Goal: Task Accomplishment & Management: Use online tool/utility

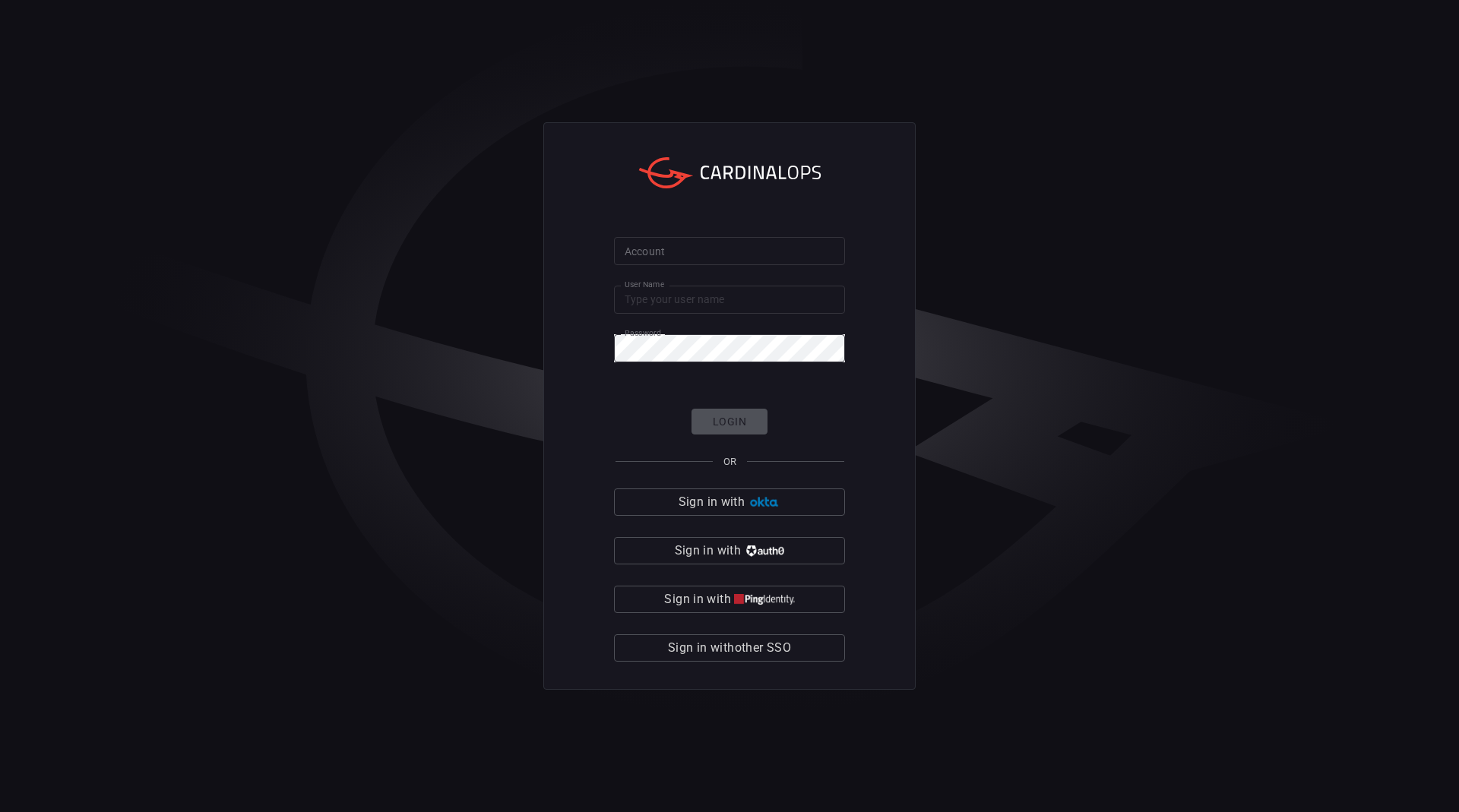
type input "[EMAIL_ADDRESS][DOMAIN_NAME]"
click at [678, 256] on input "Account" at bounding box center [730, 251] width 231 height 28
type input "scsk-splunk01"
click at [728, 425] on button "Login" at bounding box center [730, 421] width 76 height 26
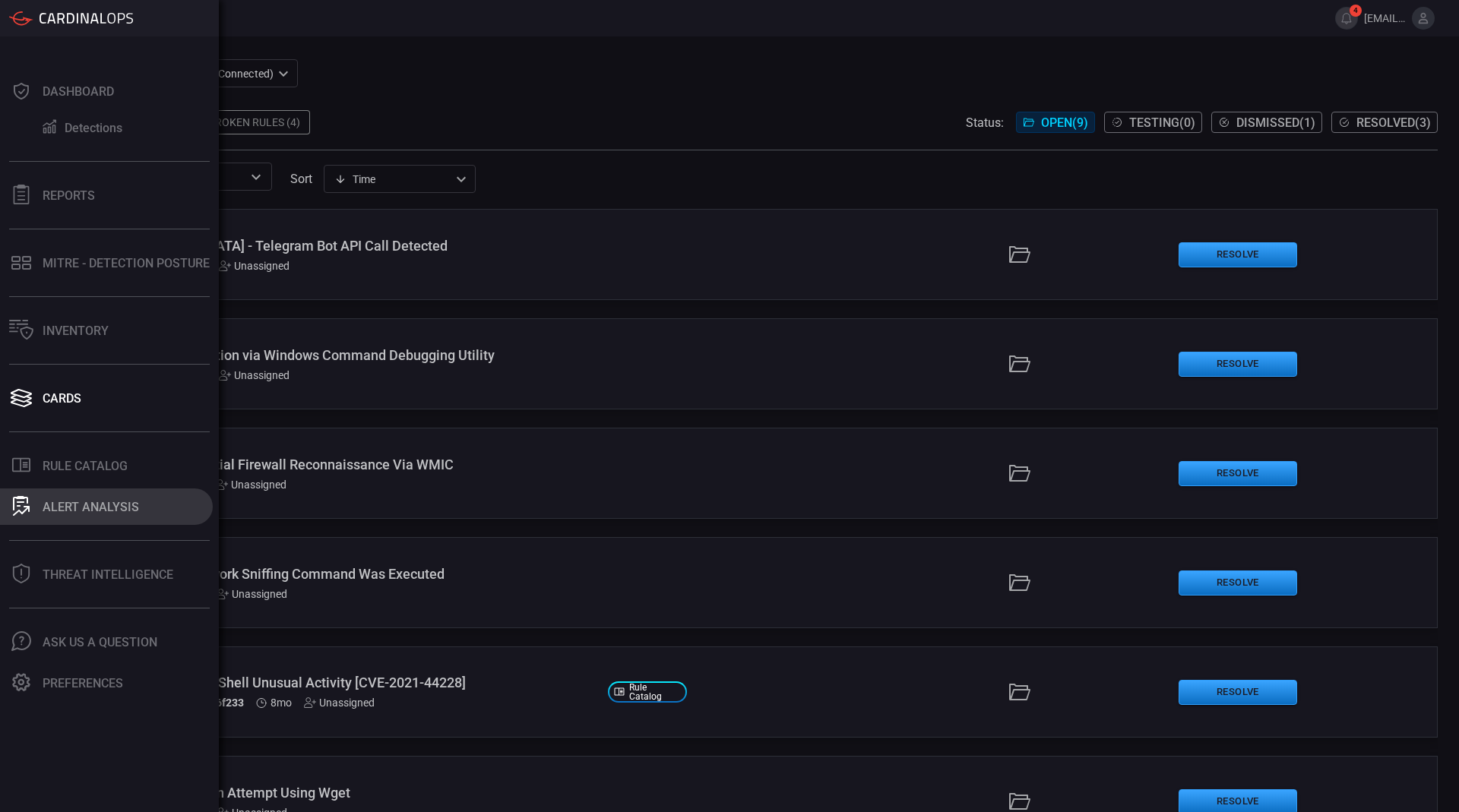
click at [43, 512] on div "ALERT ANALYSIS" at bounding box center [90, 506] width 96 height 14
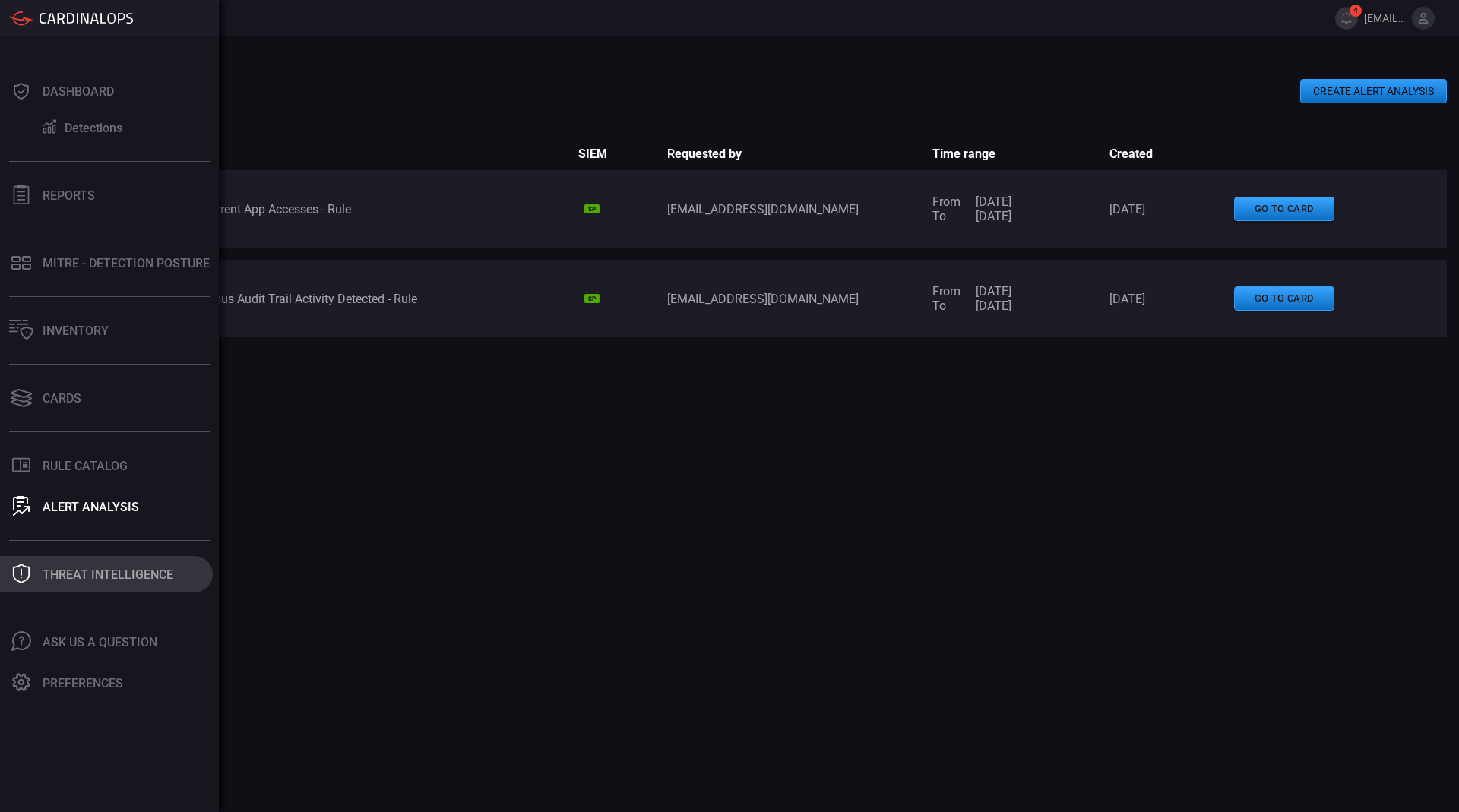
click at [25, 570] on icon at bounding box center [20, 573] width 19 height 19
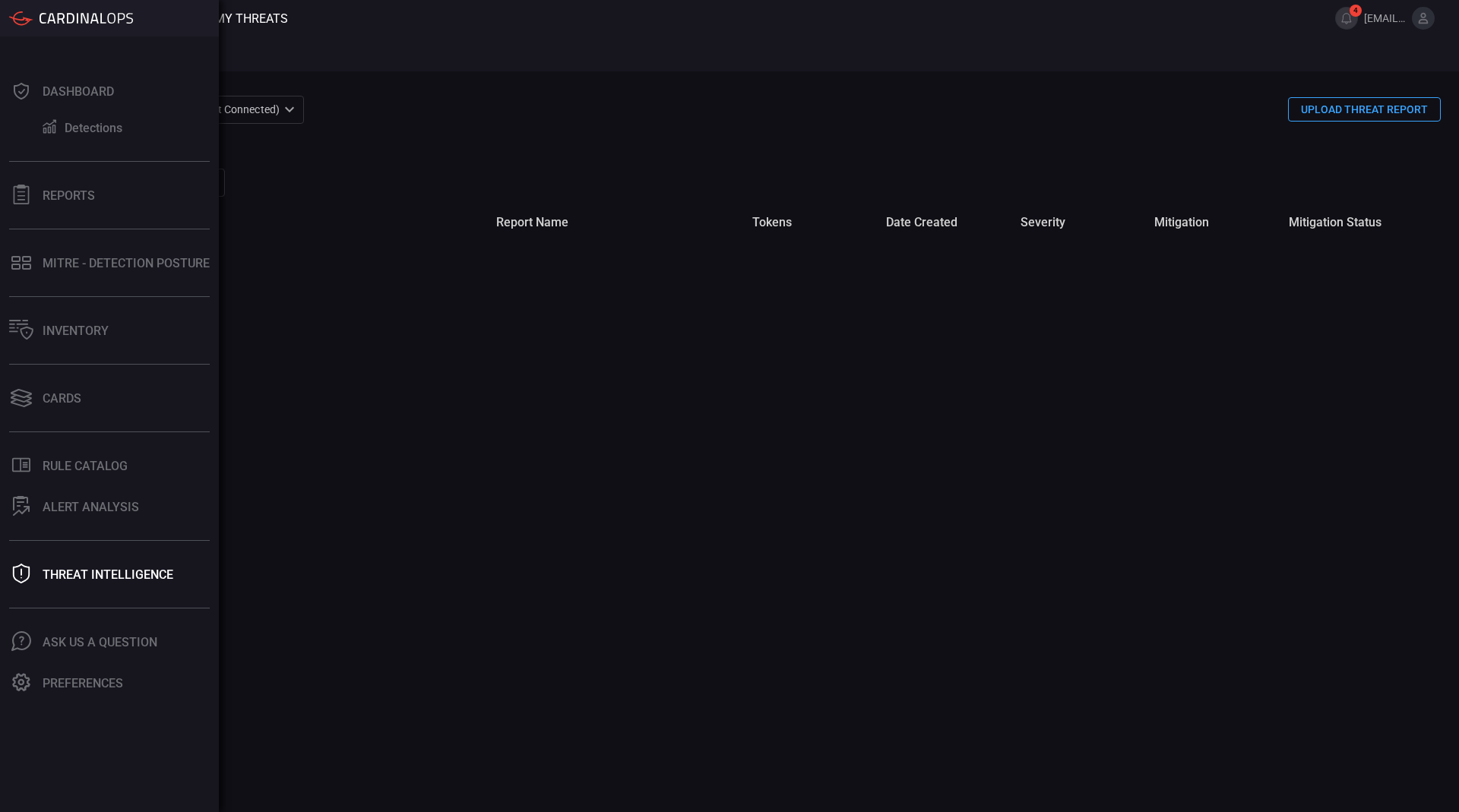
type button "/risks"
click at [25, 514] on icon at bounding box center [21, 506] width 17 height 19
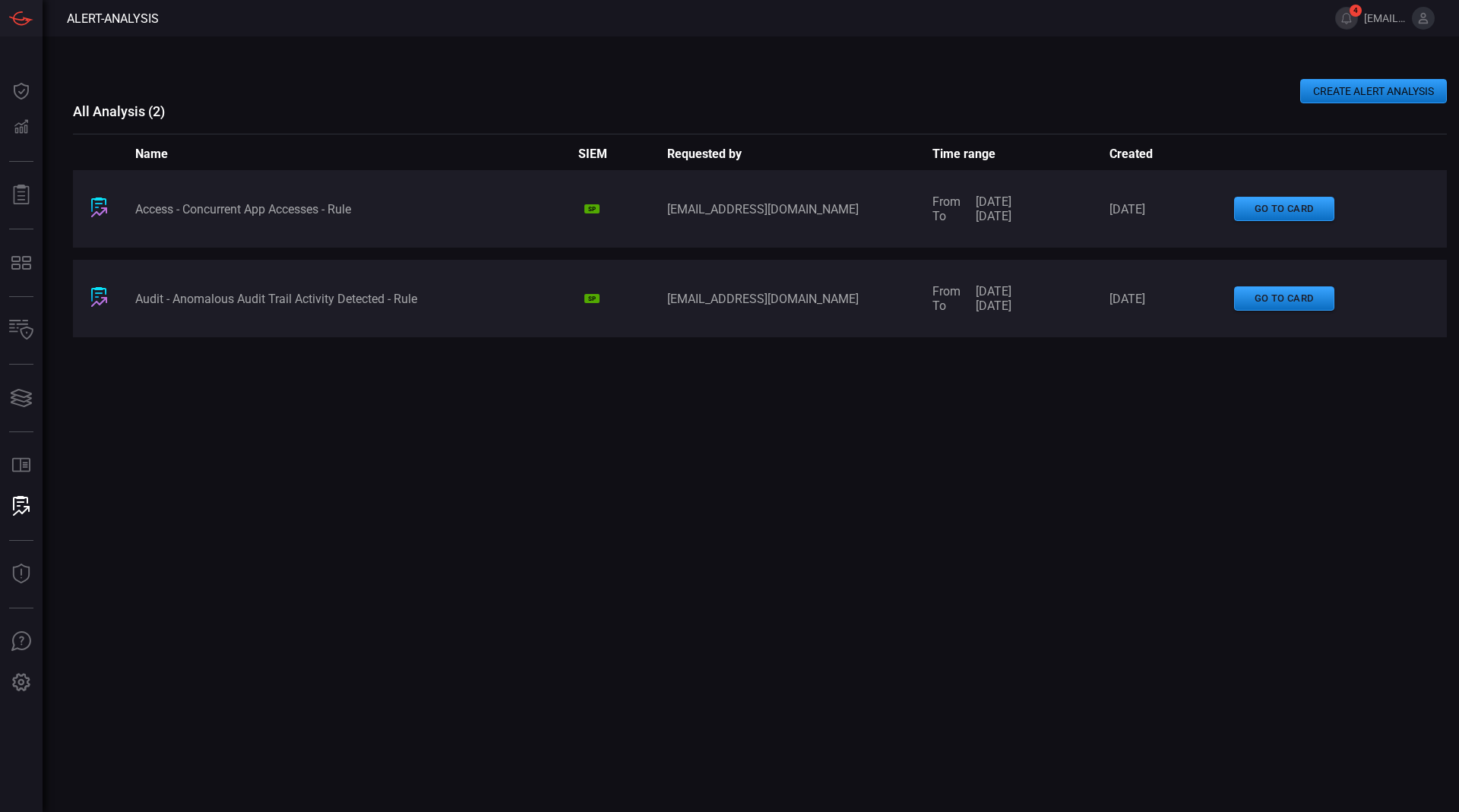
click at [1327, 95] on button "CREATE ALERT ANALYSIS" at bounding box center [1374, 91] width 147 height 24
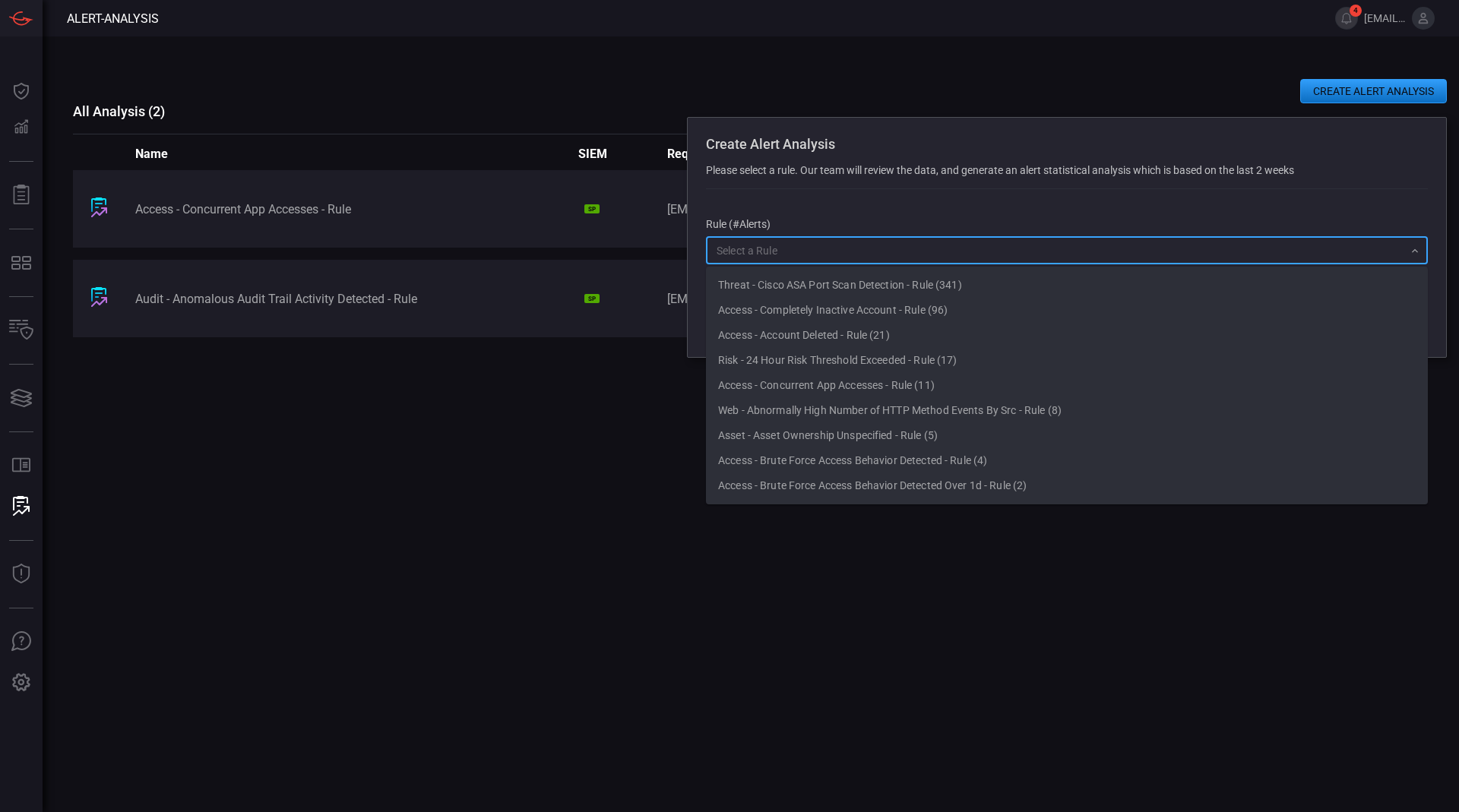
click at [995, 254] on input "text" at bounding box center [1054, 250] width 687 height 19
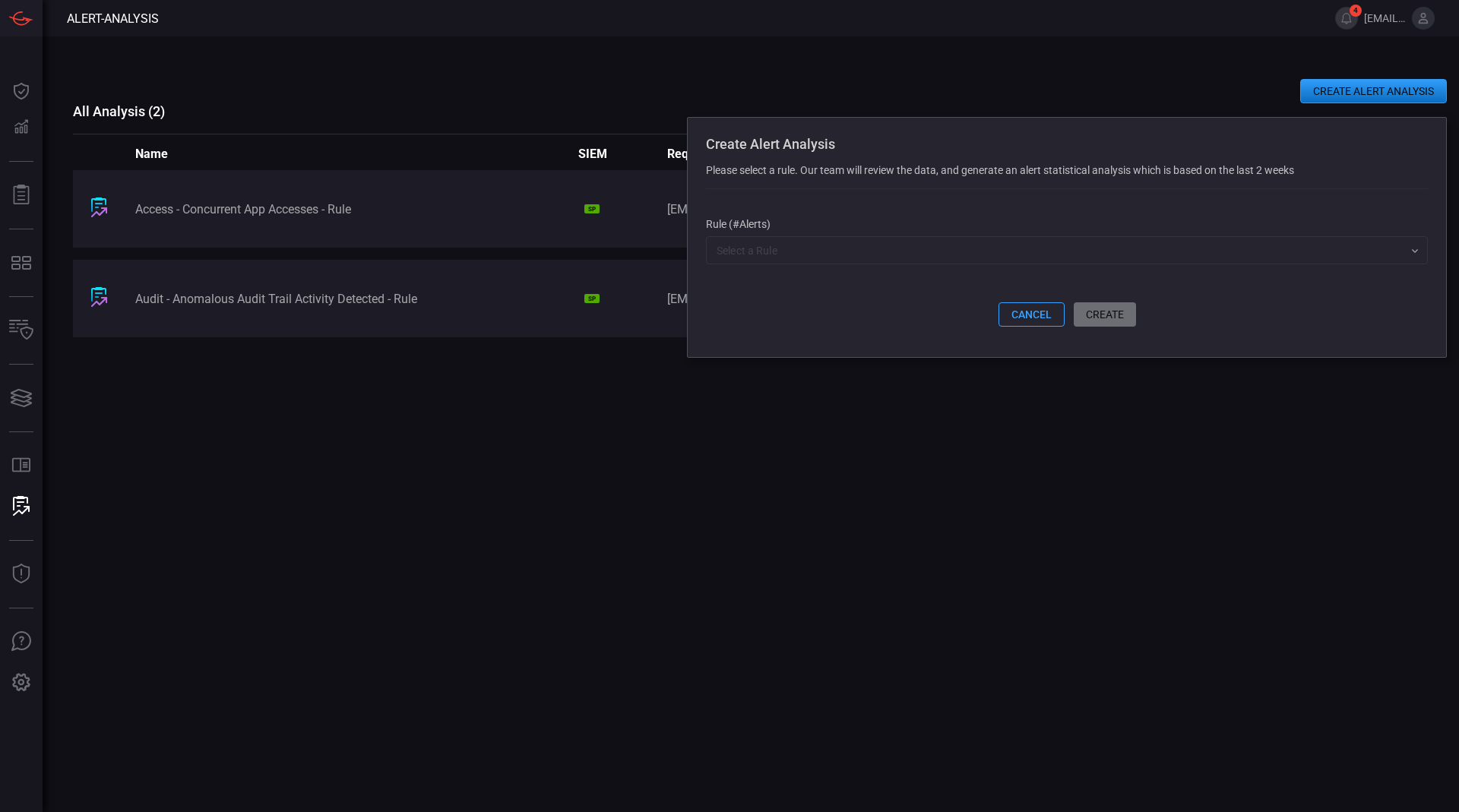
click at [1384, 95] on button "CREATE ALERT ANALYSIS" at bounding box center [1374, 91] width 147 height 24
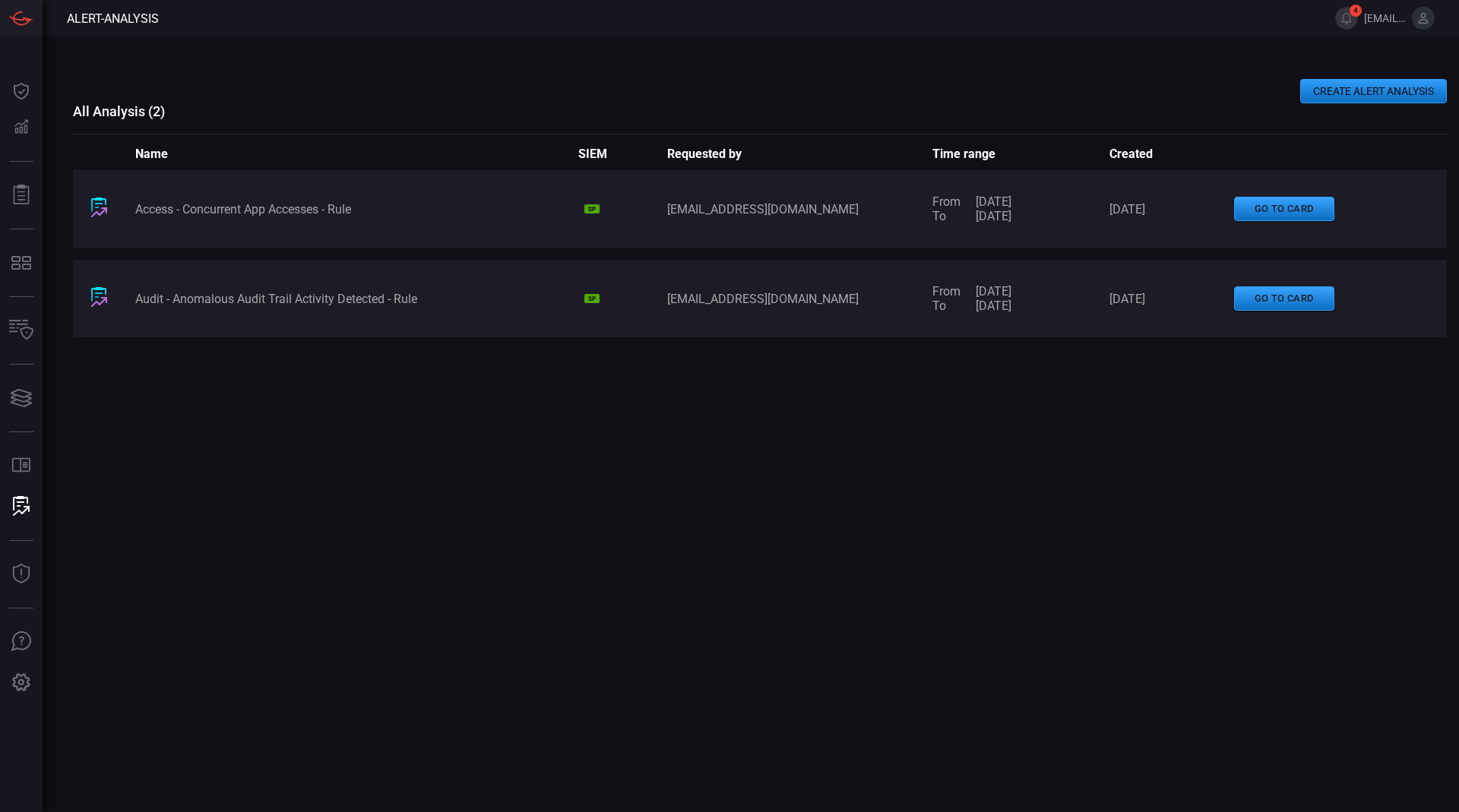
click at [1314, 89] on button "CREATE ALERT ANALYSIS" at bounding box center [1374, 91] width 147 height 24
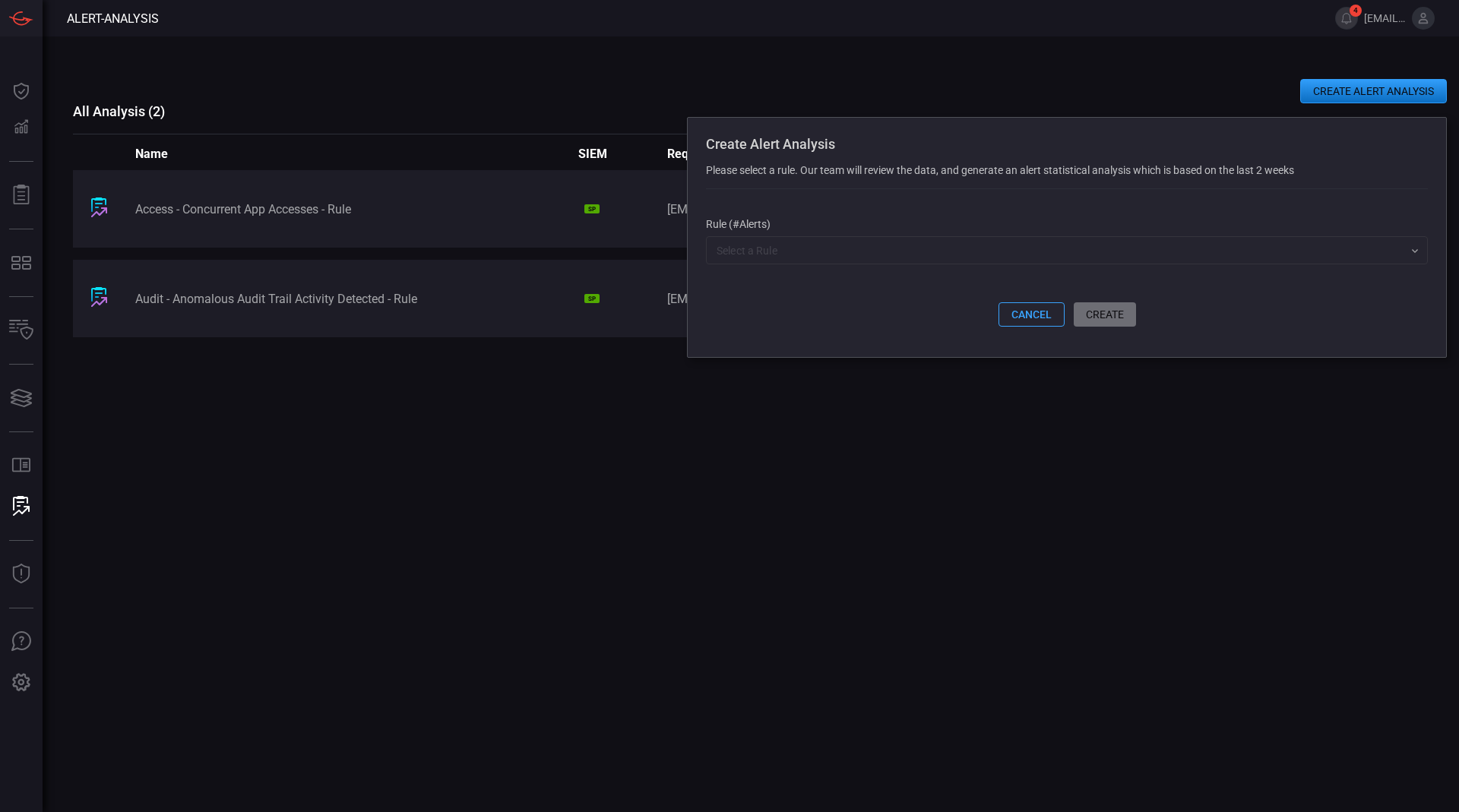
click at [959, 260] on input "text" at bounding box center [1054, 250] width 687 height 19
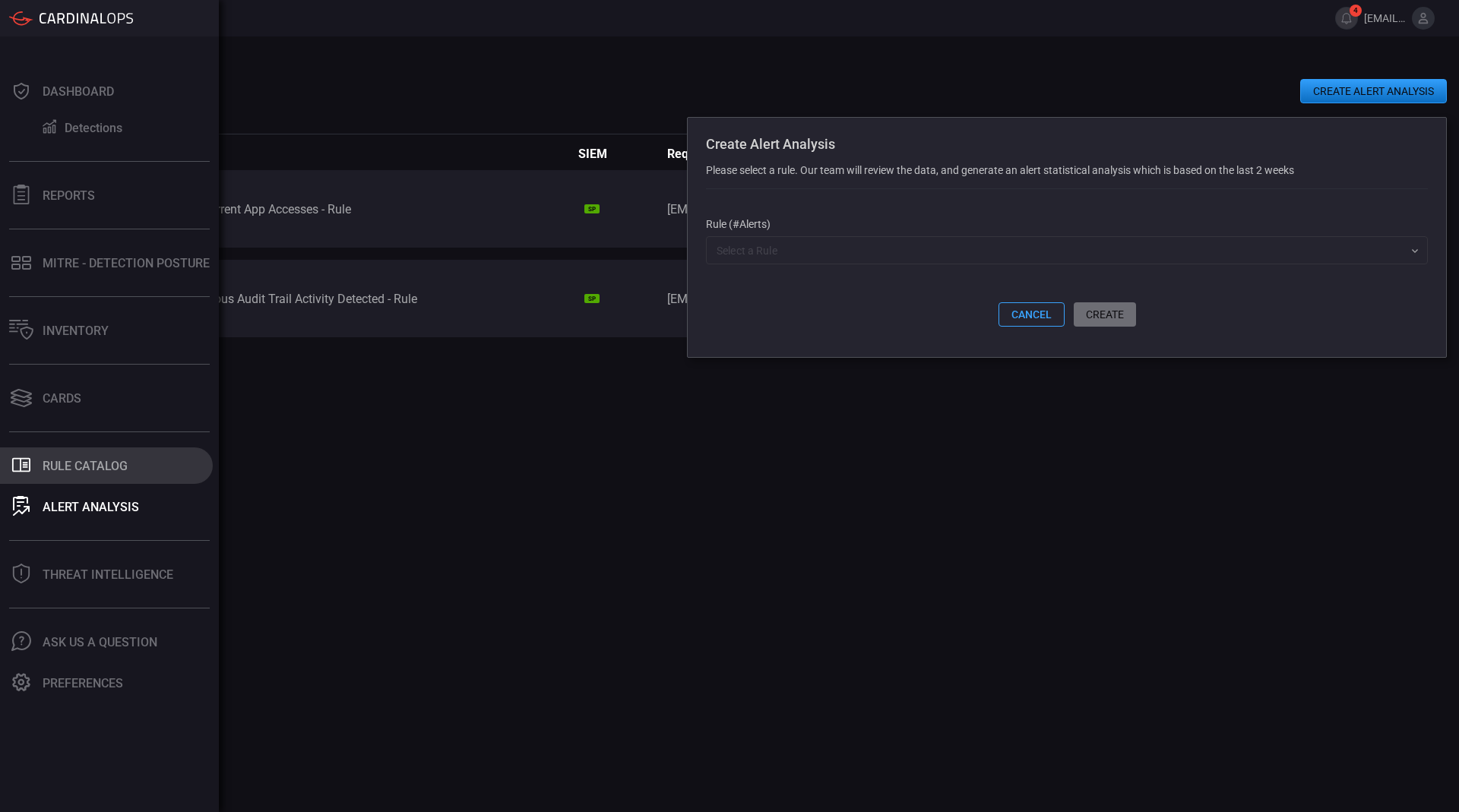
click at [30, 453] on button ".st0_rule_catalog_icon{fill: currentColor;} Rule Catalog" at bounding box center [106, 465] width 213 height 36
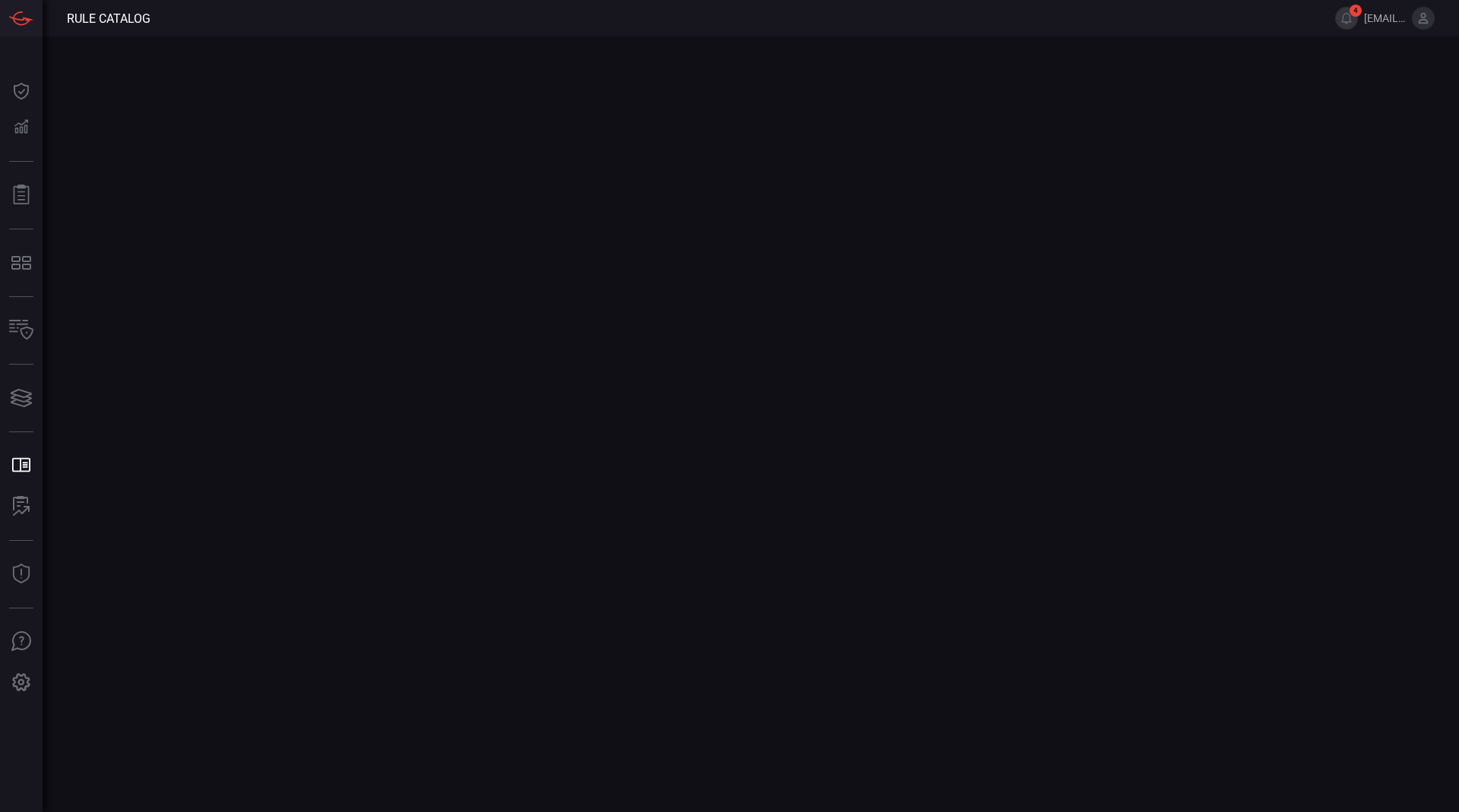
type button "/rule-catalog"
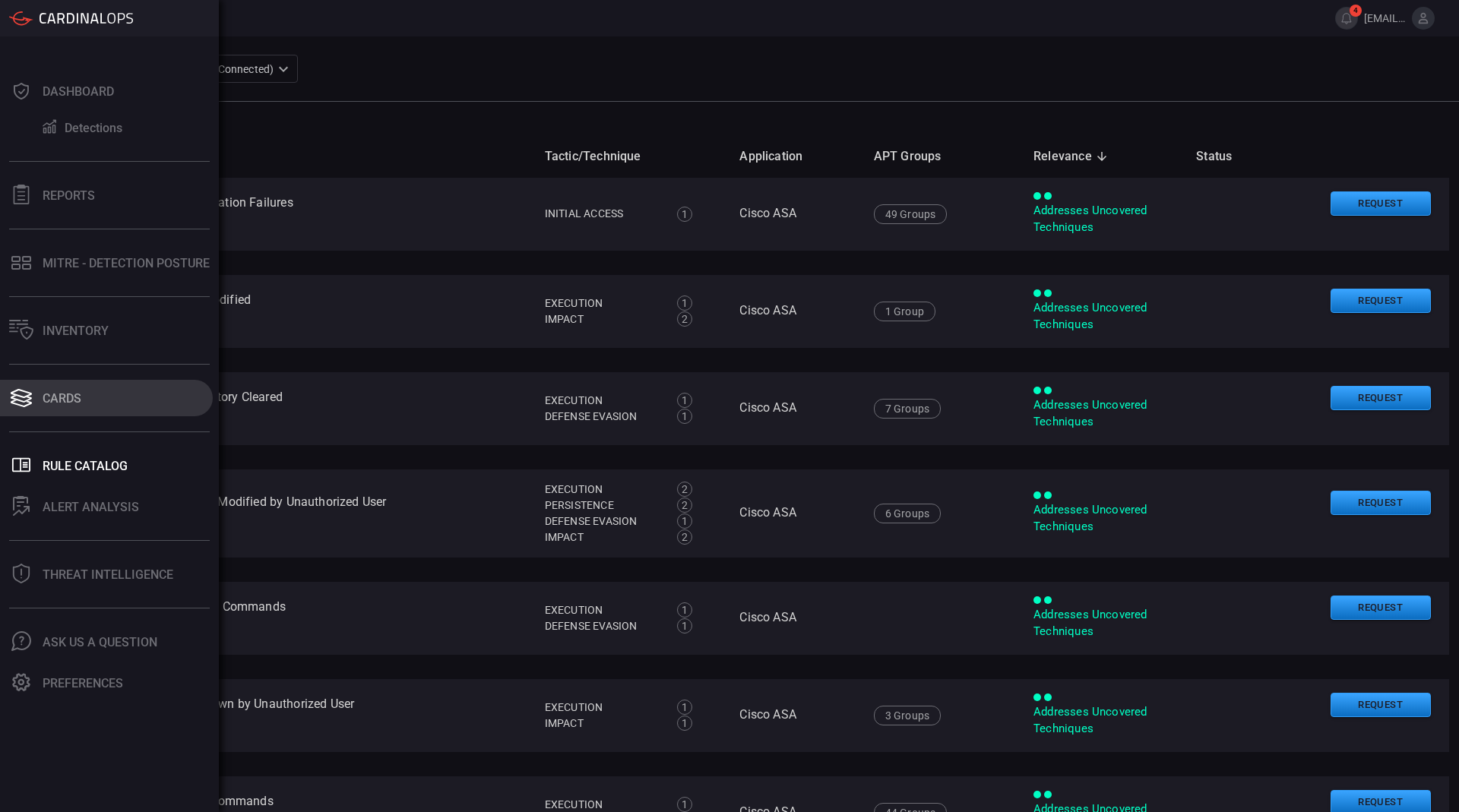
click at [19, 411] on button "Cards" at bounding box center [106, 398] width 213 height 36
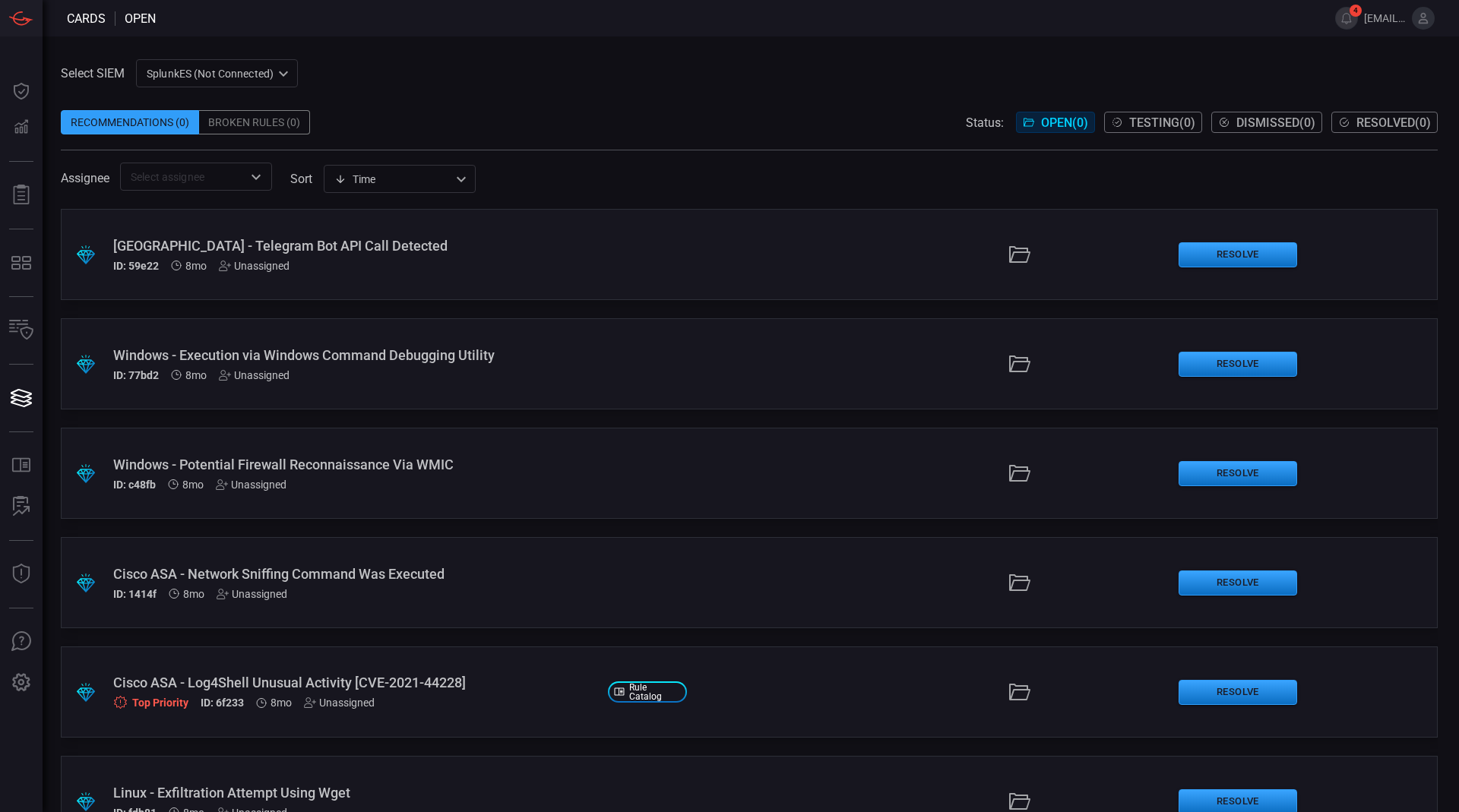
type button "/cards"
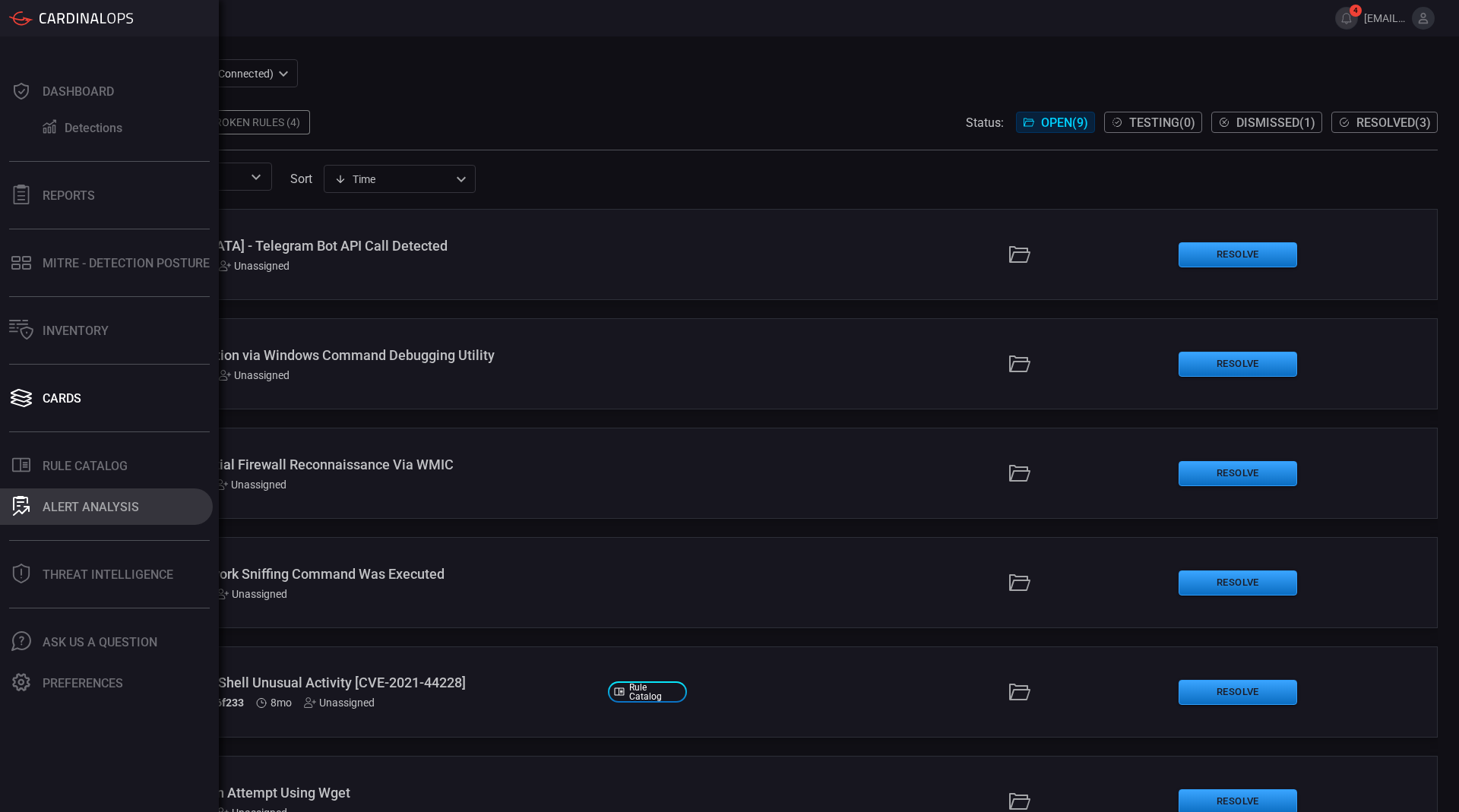
click at [25, 504] on icon at bounding box center [21, 506] width 17 height 19
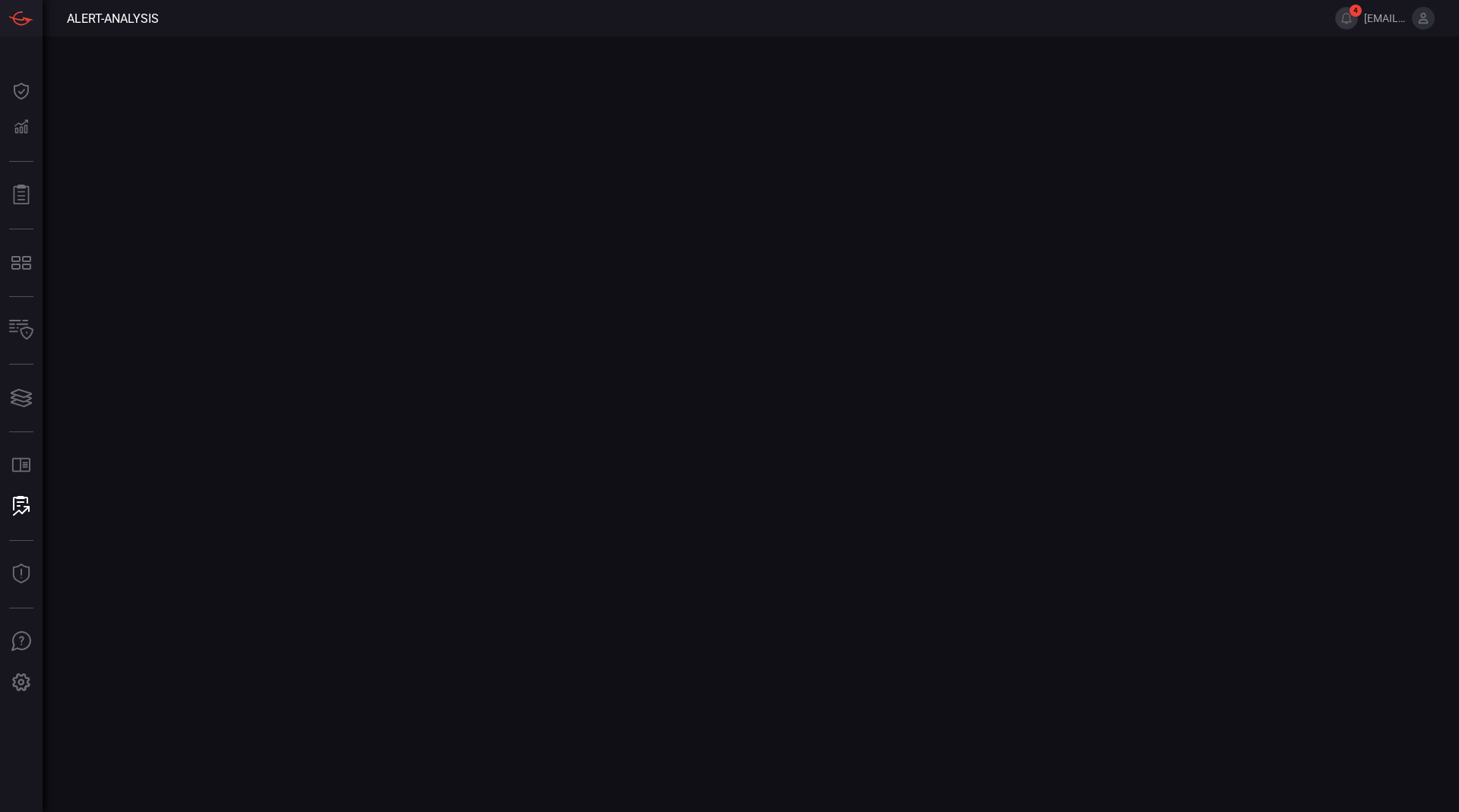
type button "/alert-analysis"
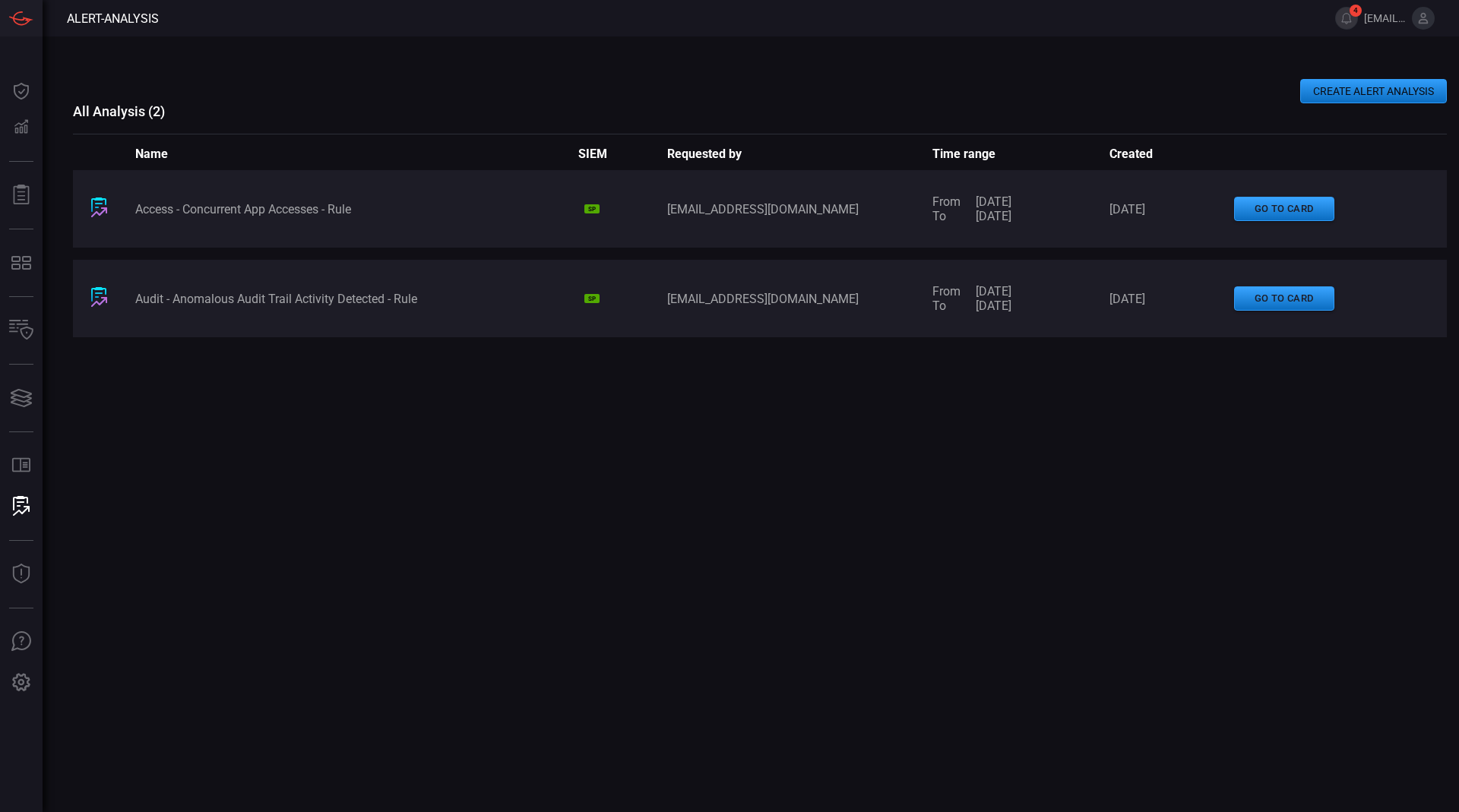
click at [1335, 99] on button "CREATE ALERT ANALYSIS" at bounding box center [1374, 91] width 147 height 24
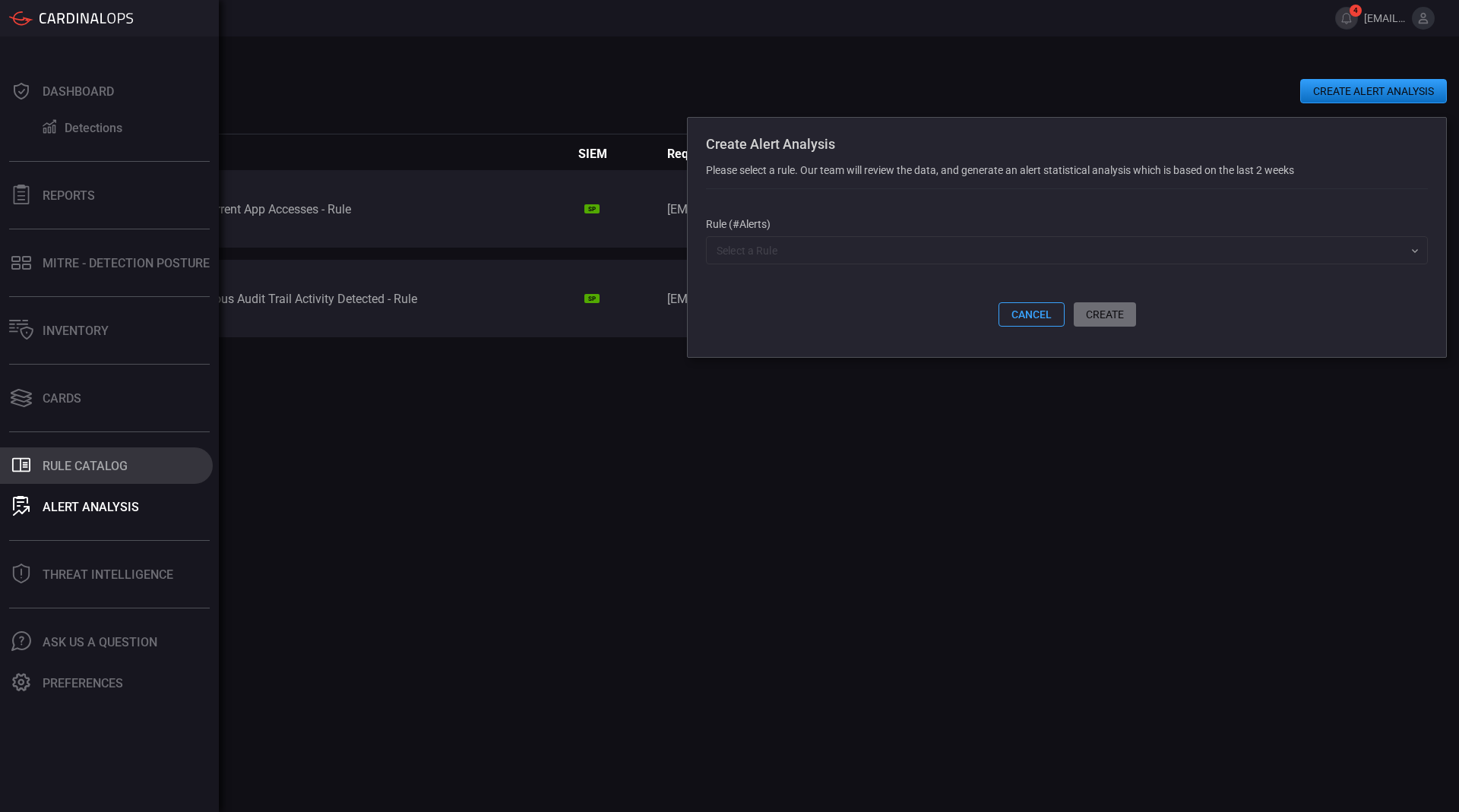
click at [34, 463] on button ".st0_rule_catalog_icon{fill: currentColor;} Rule Catalog" at bounding box center [106, 465] width 213 height 36
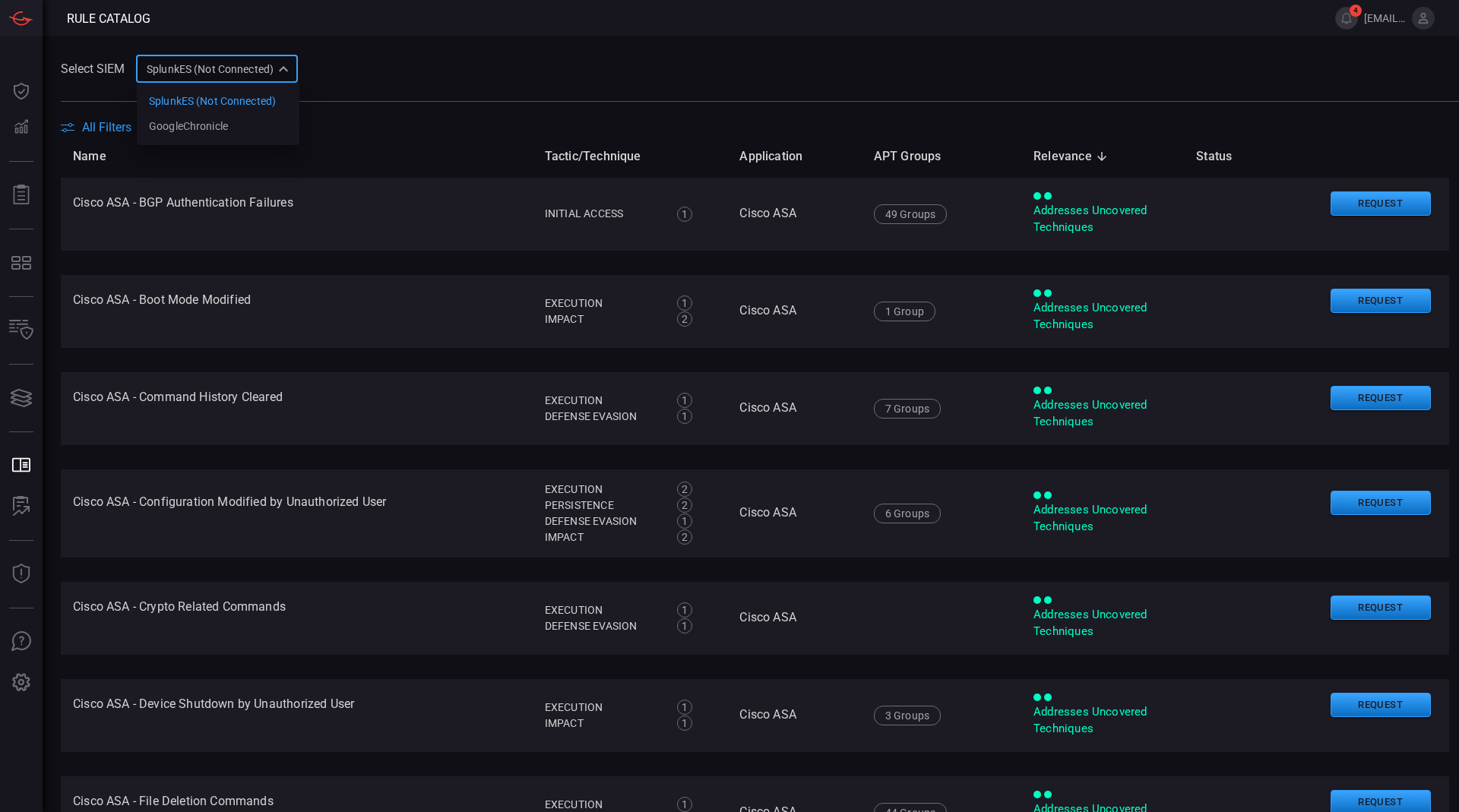
click at [277, 62] on div "SplunkES (Not Connected) 6db9f04e-5835-43fe-a495-9065afc2cef4 SplunkES (Not Con…" at bounding box center [217, 68] width 162 height 28
click at [250, 117] on li "GoogleChronicle" at bounding box center [218, 127] width 163 height 25
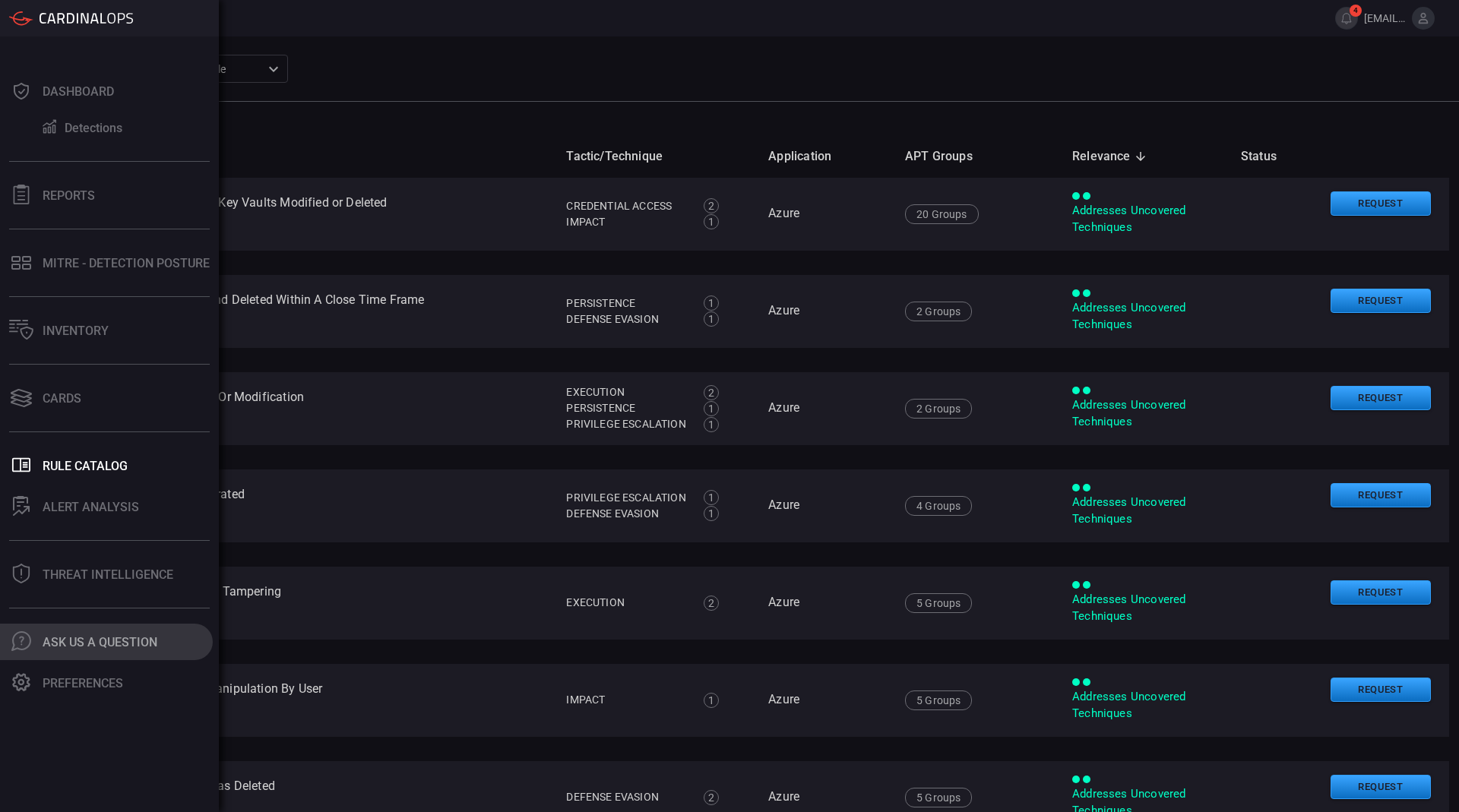
click at [19, 647] on icon ".cls-1 { fill: #6d6d74; } .cls-2 { clip-path: url(#clippath); } .cls-3 { fill: …" at bounding box center [20, 641] width 19 height 19
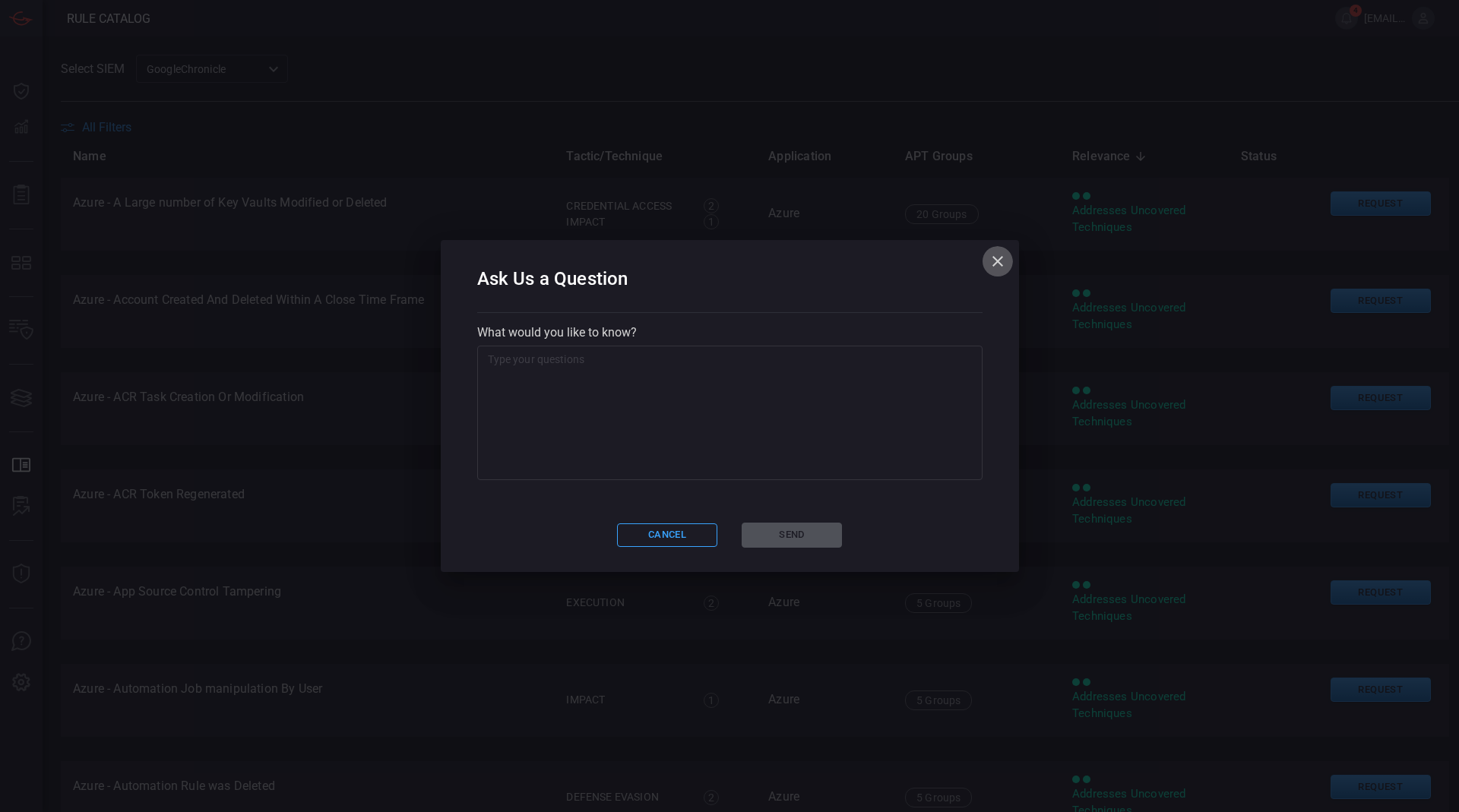
click at [989, 265] on icon "button" at bounding box center [998, 262] width 19 height 19
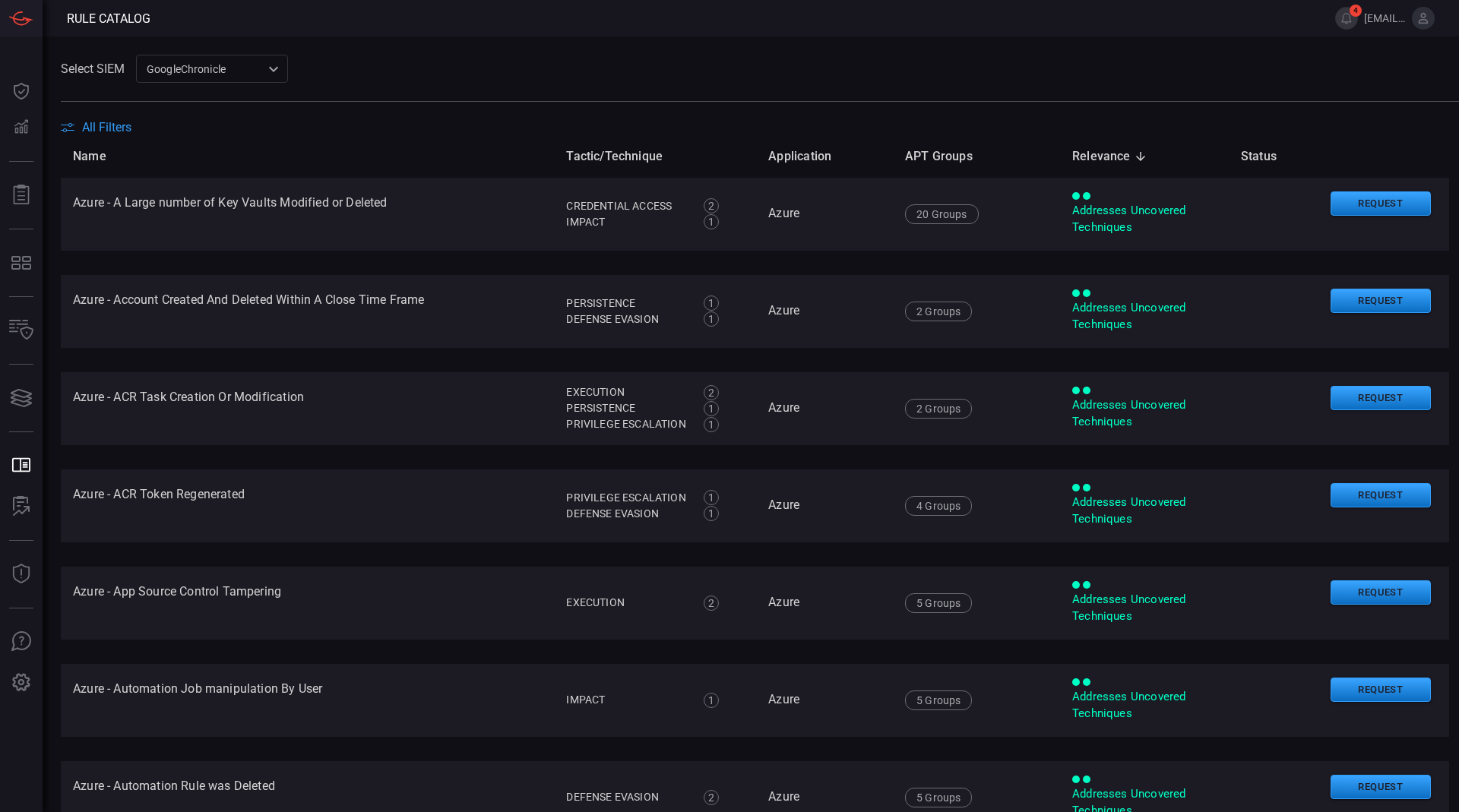
type button "/ask-a-question"
